Goal: Find contact information: Find contact information

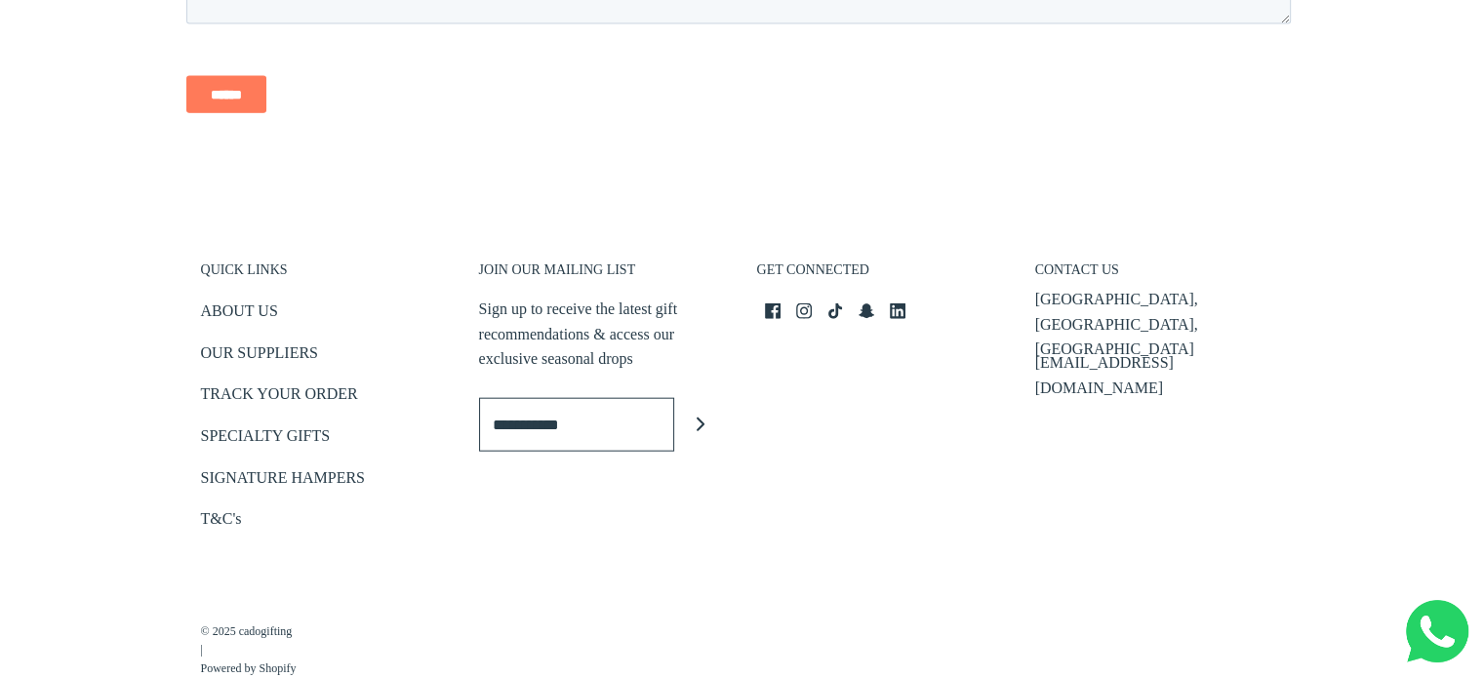
scroll to position [4601, 0]
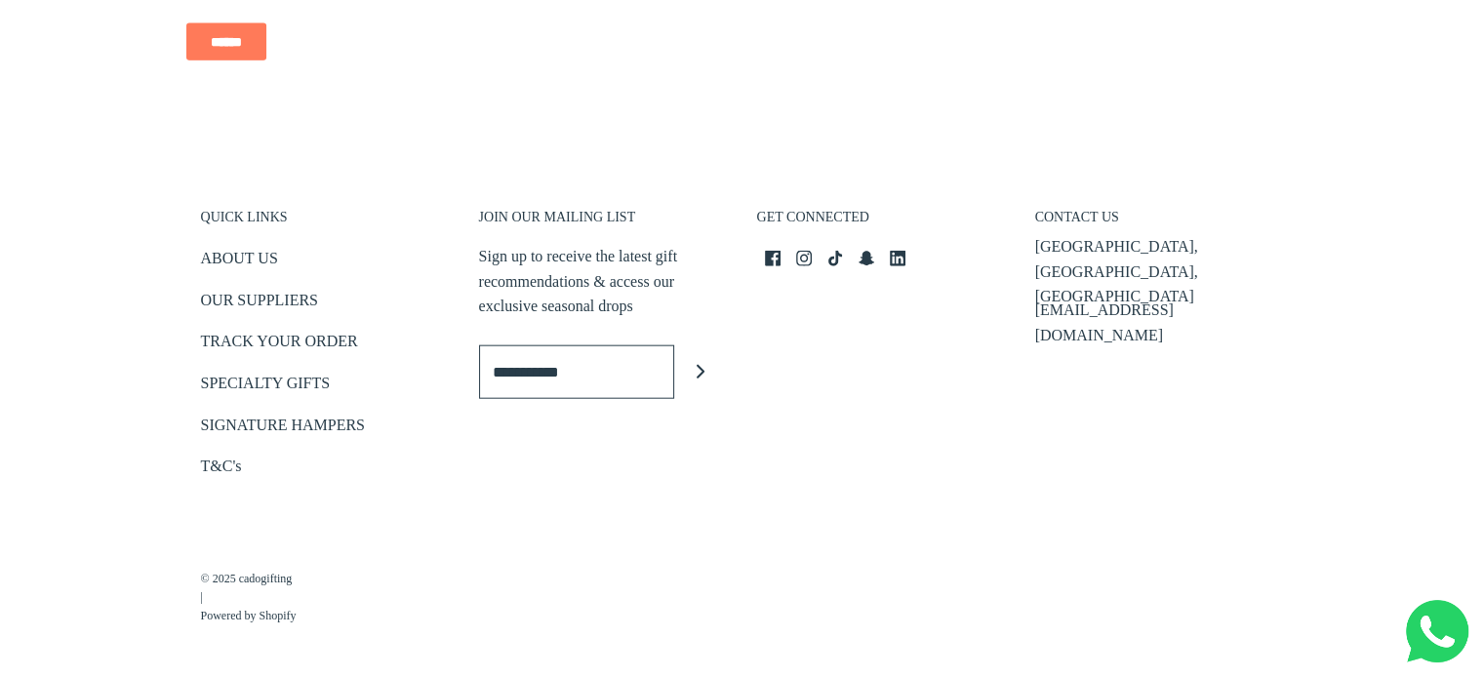
click at [570, 381] on input "Enter email" at bounding box center [576, 372] width 195 height 54
click at [844, 370] on div "GET CONNECTED Facebook icon Instagram icon TikTok icon Snapchat icon LinkedIn i…" at bounding box center [881, 336] width 278 height 332
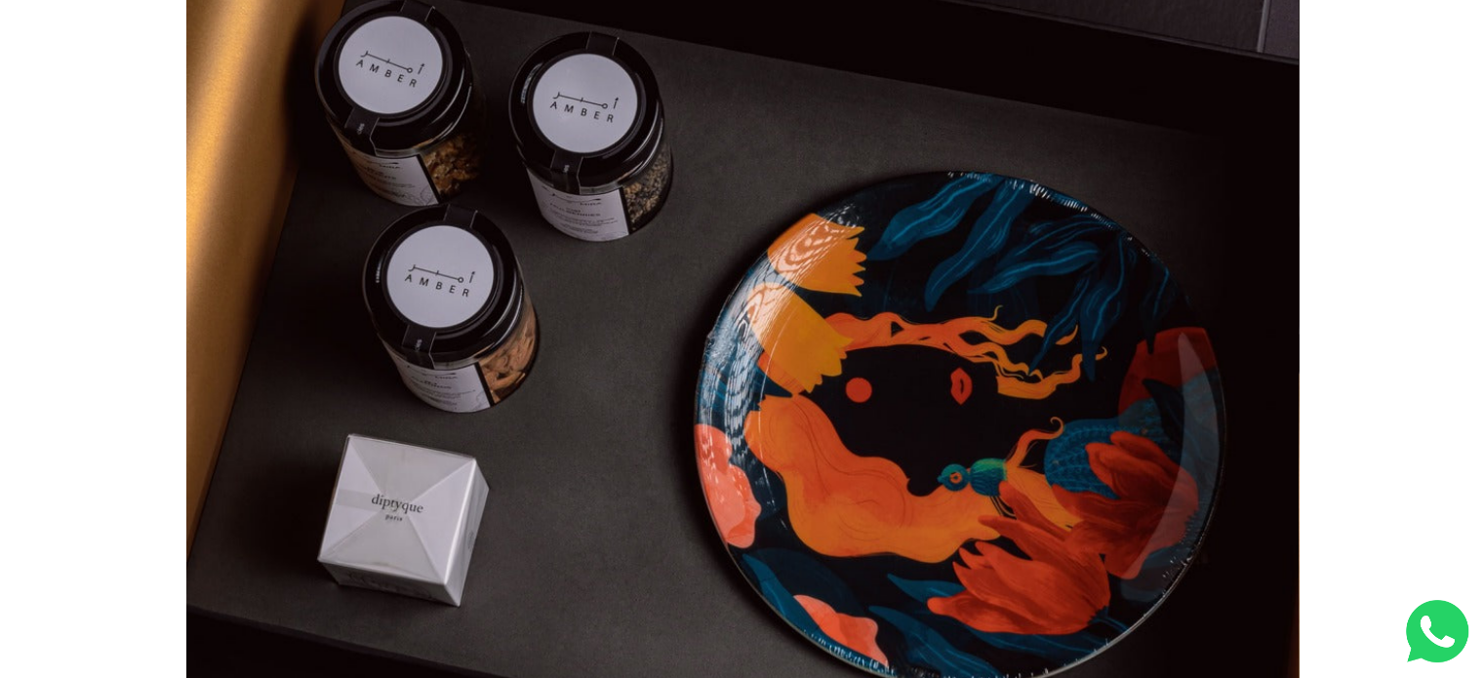
scroll to position [0, 0]
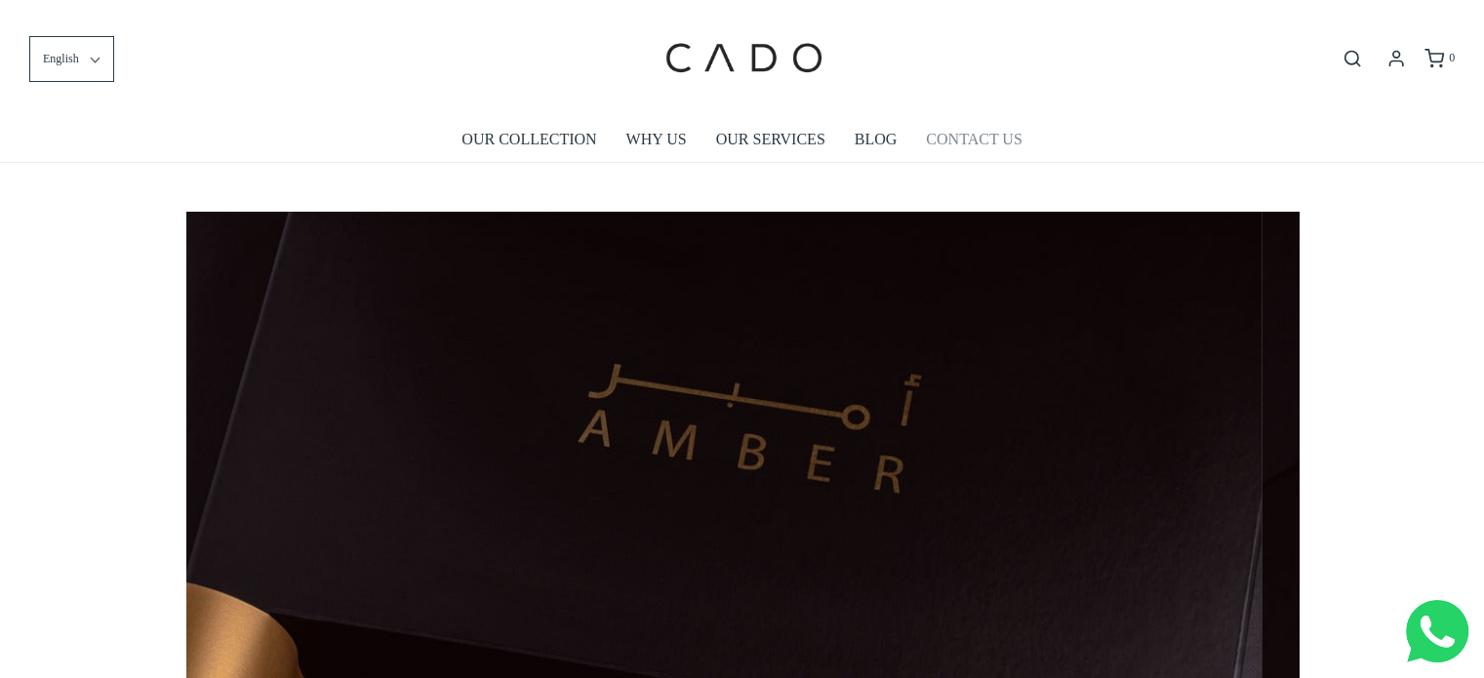
click at [944, 136] on link "CONTACT US" at bounding box center [974, 139] width 96 height 45
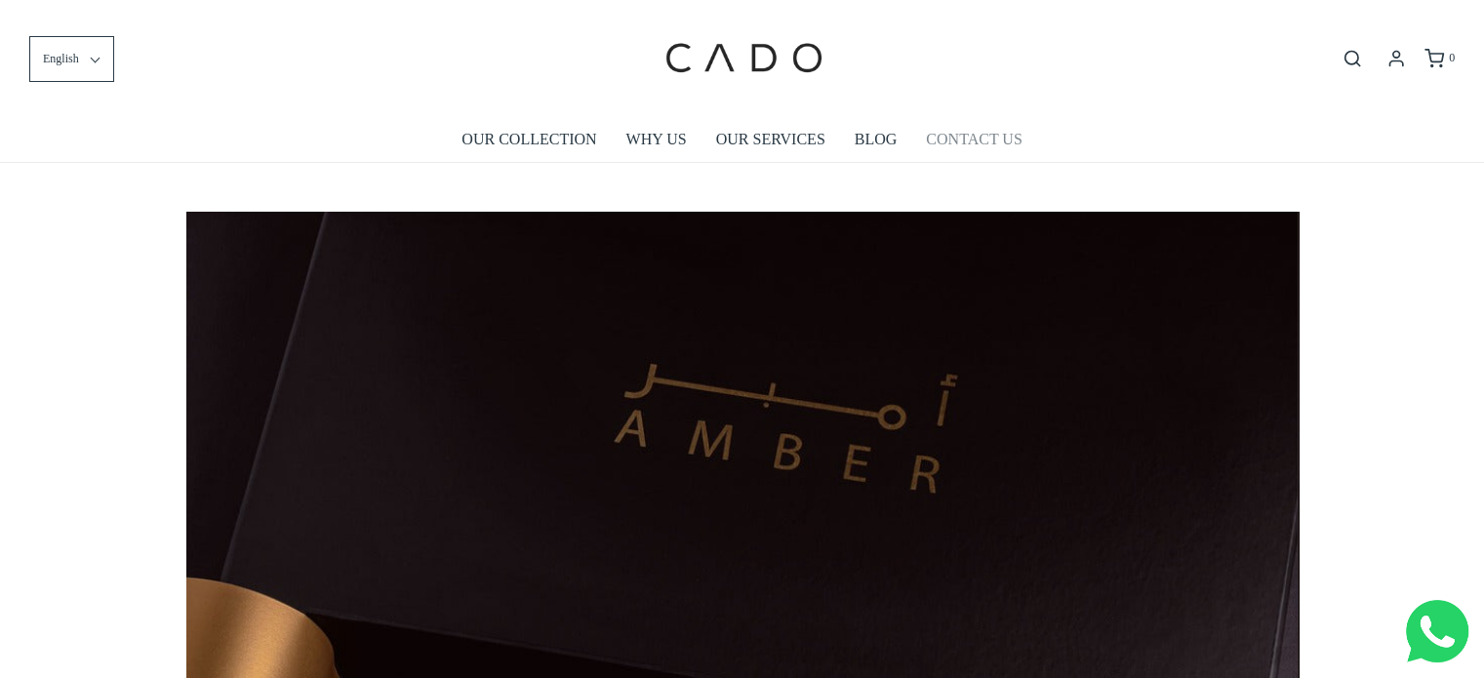
scroll to position [0, 106]
